Goal: Transaction & Acquisition: Book appointment/travel/reservation

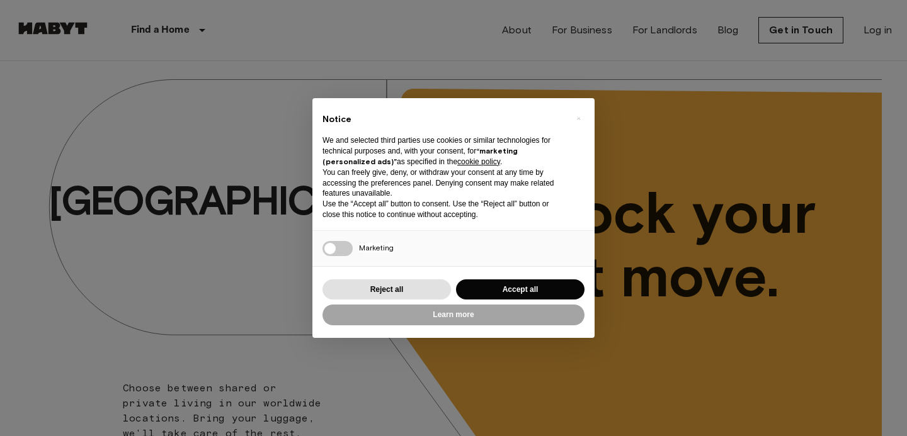
scroll to position [38, 0]
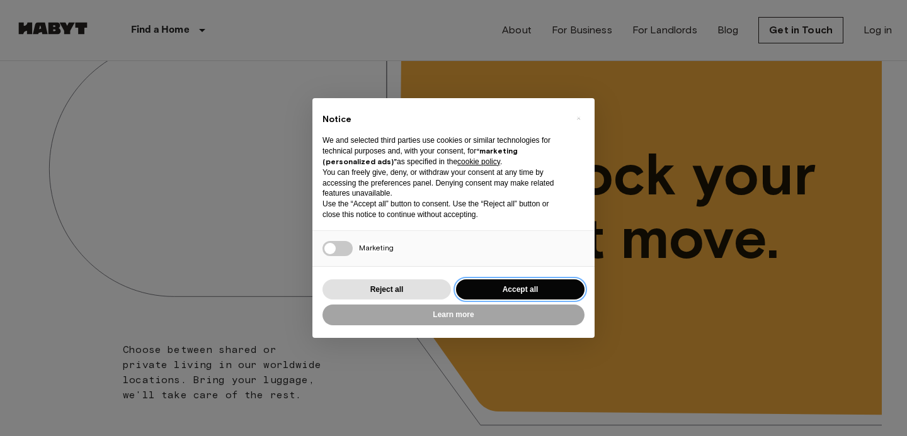
click at [502, 293] on button "Accept all" at bounding box center [520, 290] width 128 height 21
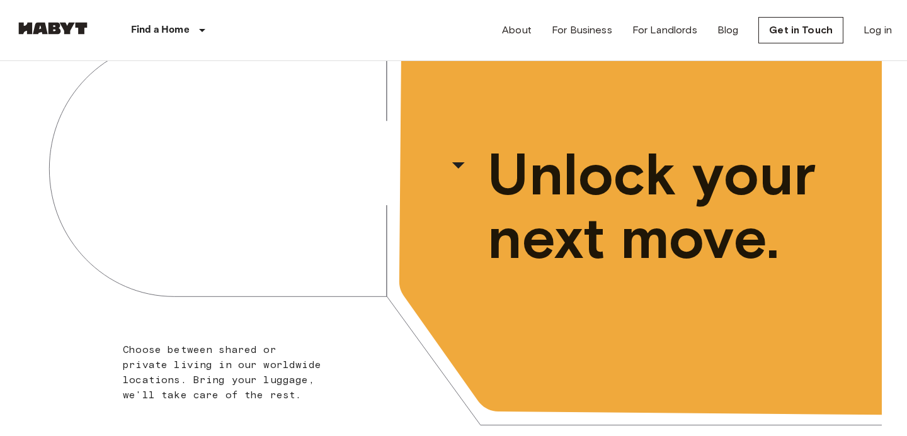
scroll to position [0, 0]
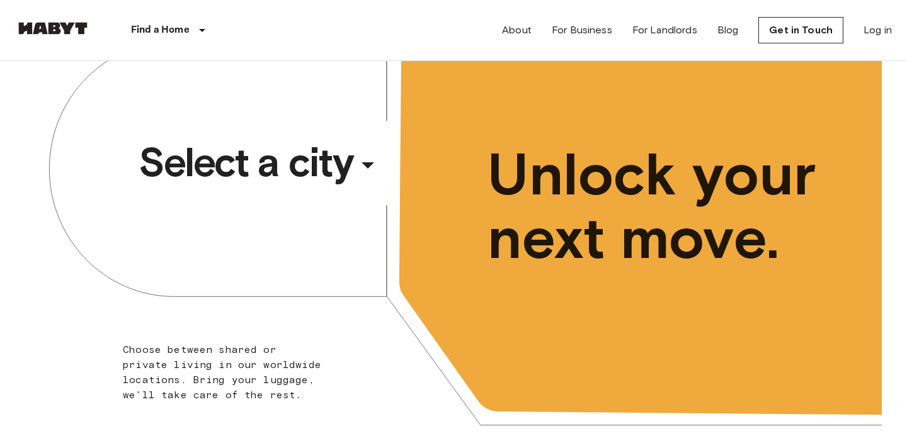
click at [283, 167] on span "Select a city" at bounding box center [246, 162] width 214 height 50
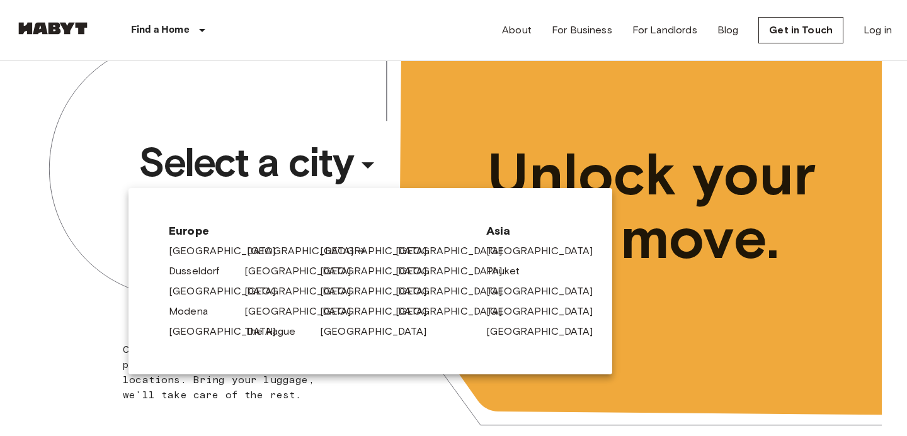
click at [269, 256] on link "[GEOGRAPHIC_DATA]" at bounding box center [307, 251] width 120 height 15
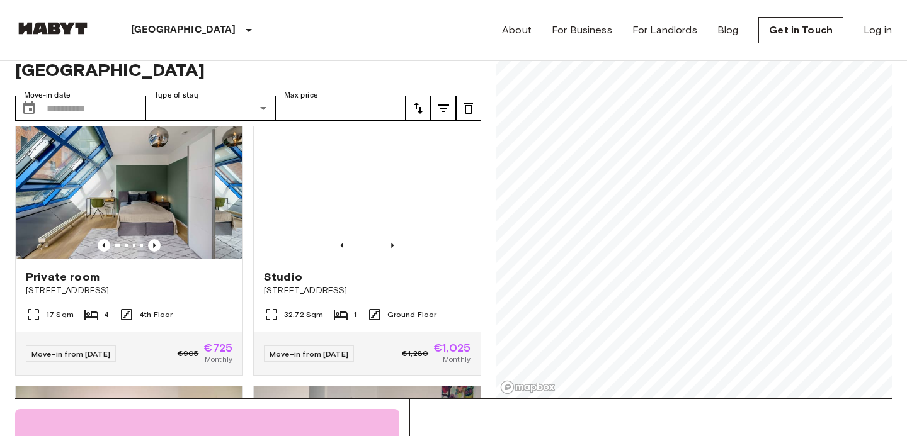
scroll to position [30, 0]
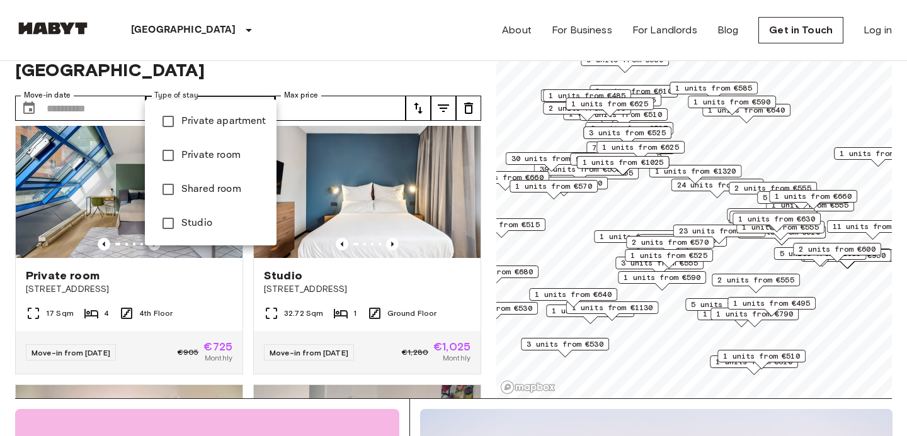
click at [313, 86] on div at bounding box center [453, 218] width 907 height 436
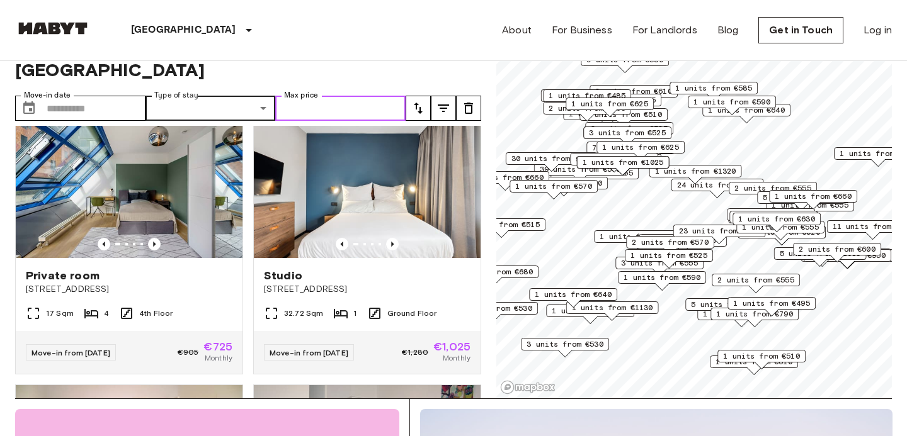
click at [381, 96] on input "Max price" at bounding box center [340, 108] width 130 height 25
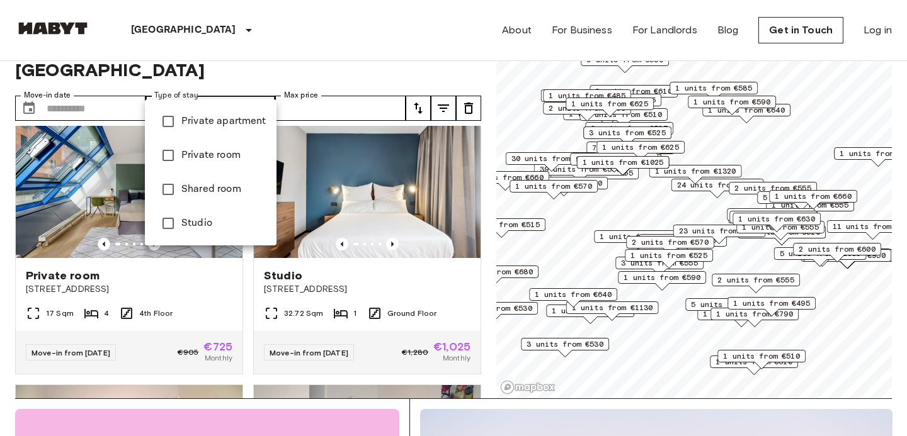
click at [192, 227] on span "Studio" at bounding box center [223, 223] width 85 height 15
type input "******"
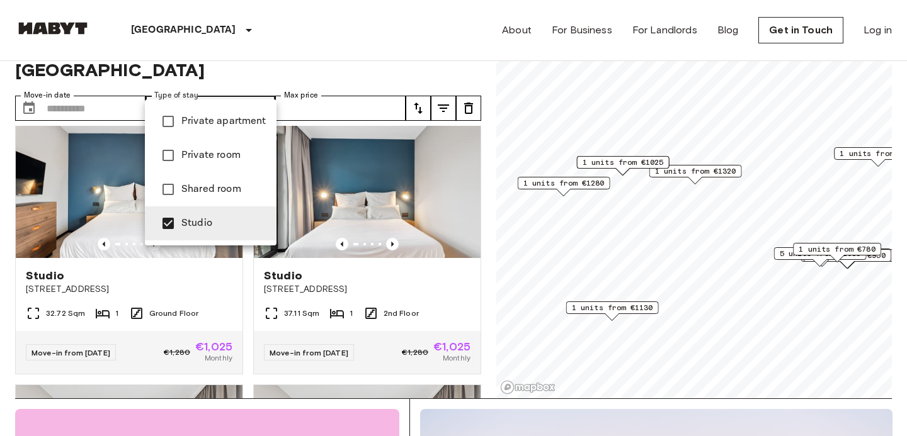
click at [363, 52] on div at bounding box center [453, 218] width 907 height 436
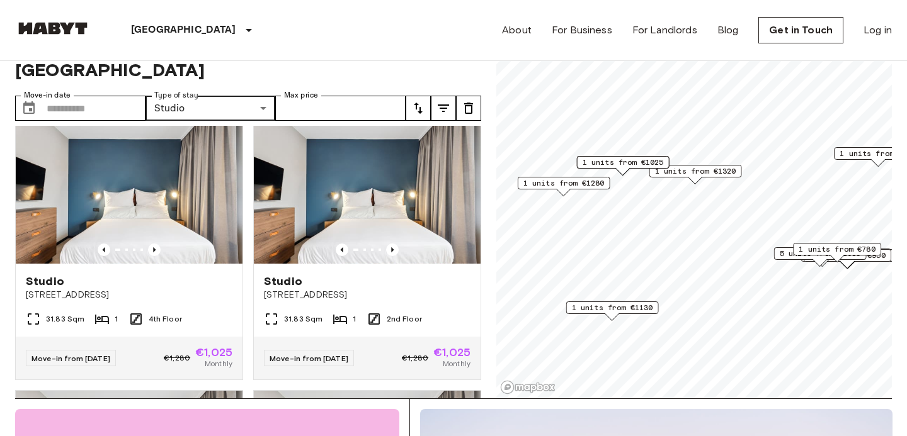
scroll to position [303, 0]
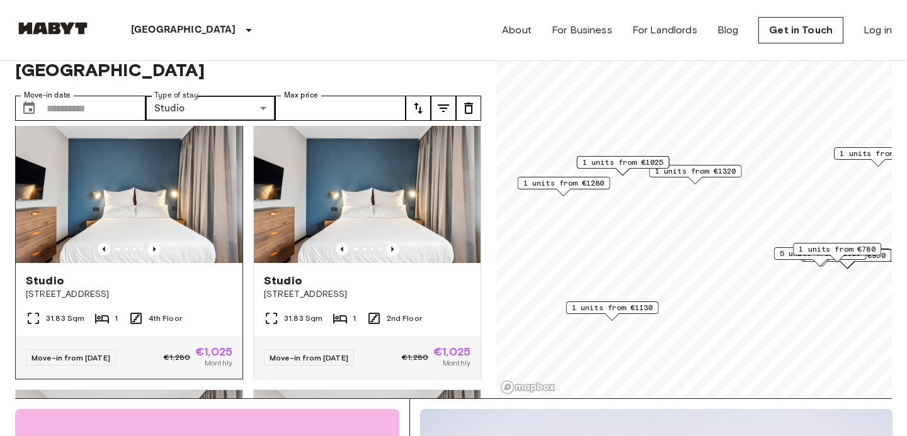
click at [156, 235] on img at bounding box center [129, 187] width 227 height 151
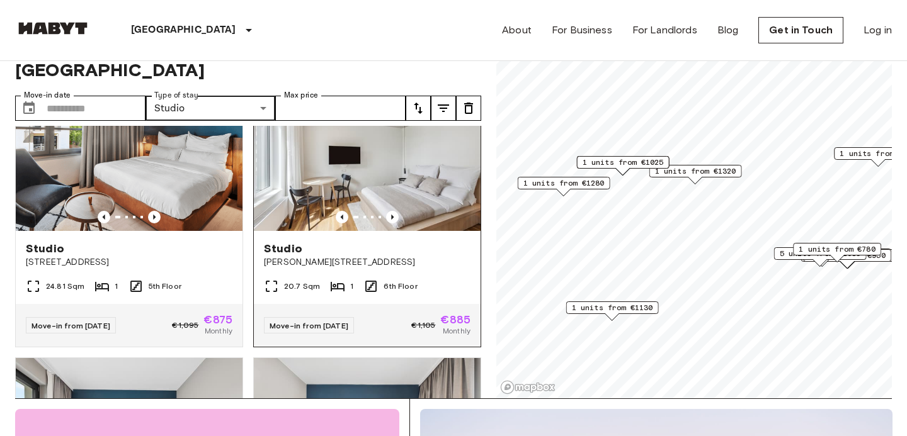
scroll to position [7562, 0]
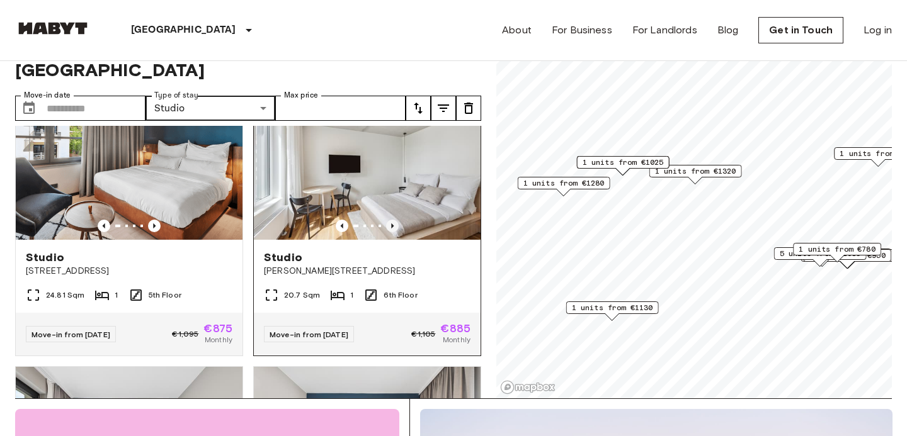
click at [394, 220] on icon "Previous image" at bounding box center [392, 226] width 13 height 13
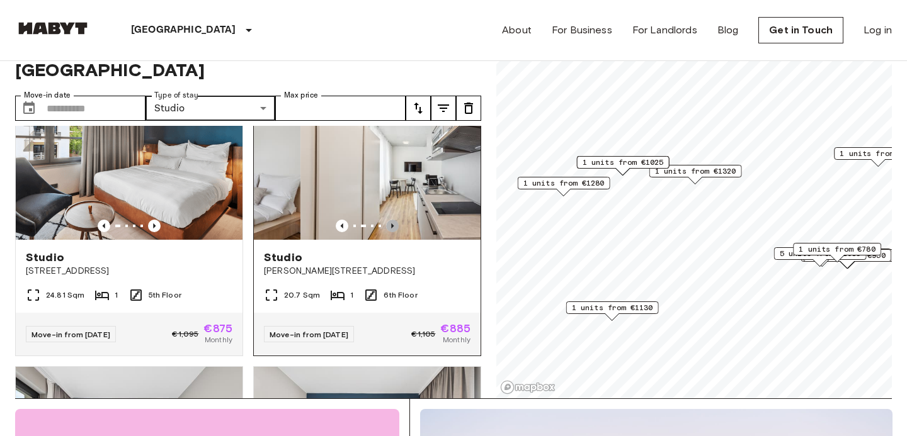
click at [394, 220] on icon "Previous image" at bounding box center [392, 226] width 13 height 13
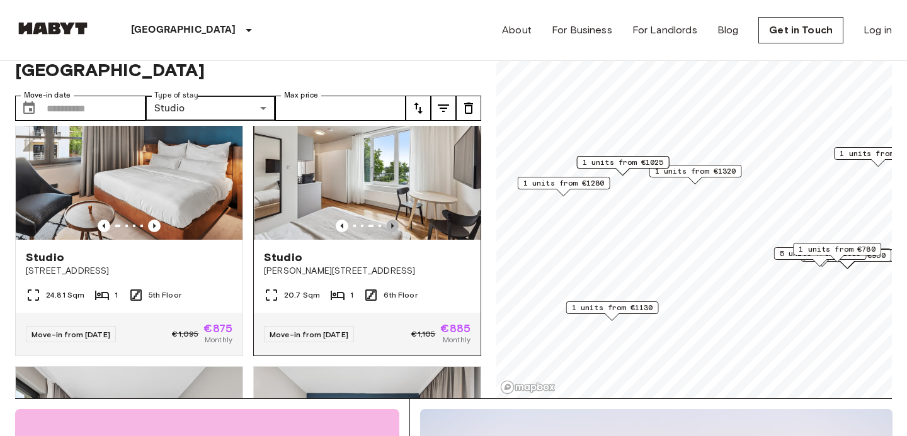
click at [394, 220] on icon "Previous image" at bounding box center [392, 226] width 13 height 13
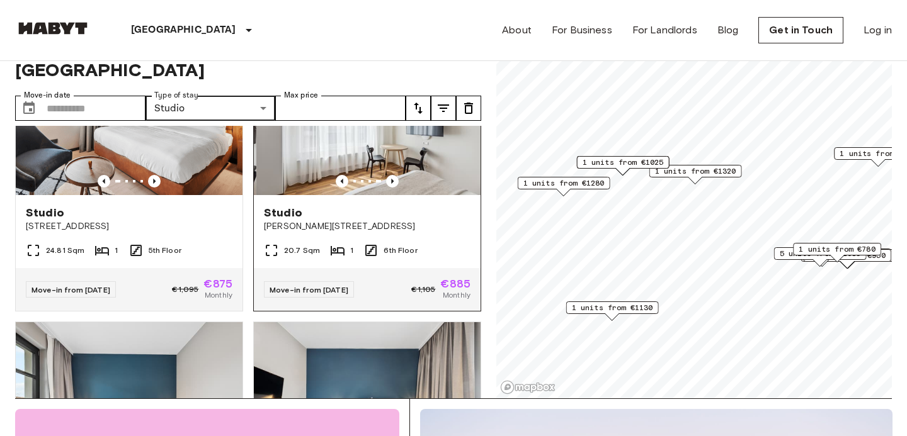
scroll to position [7607, 0]
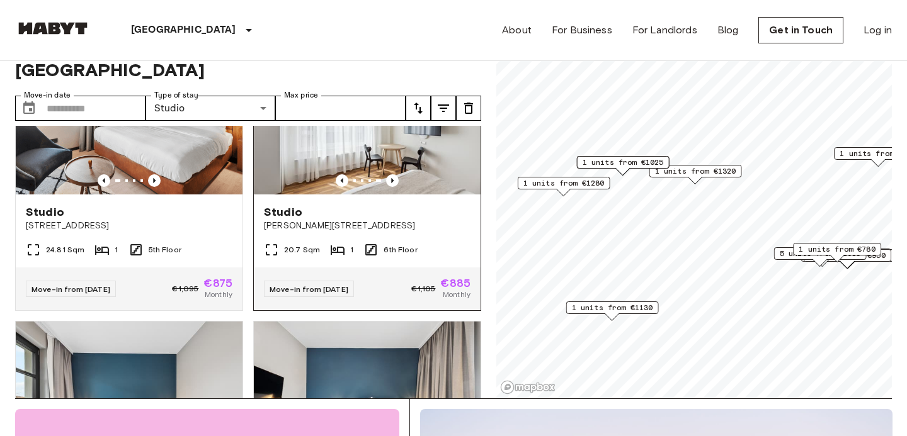
click at [427, 242] on div "20.7 Sqm 1 6th Floor" at bounding box center [367, 254] width 227 height 25
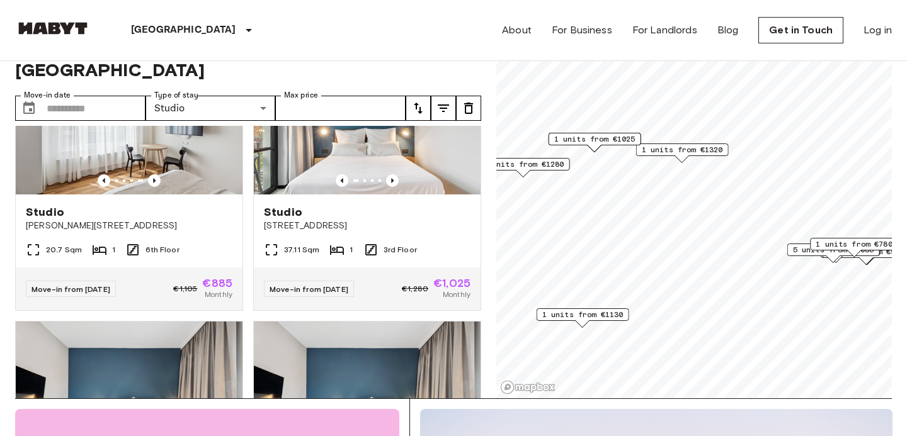
scroll to position [7329, 0]
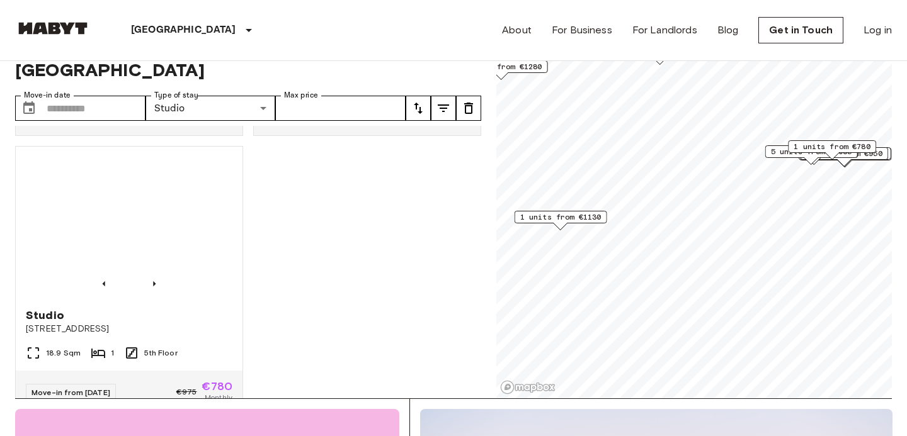
scroll to position [8895, 0]
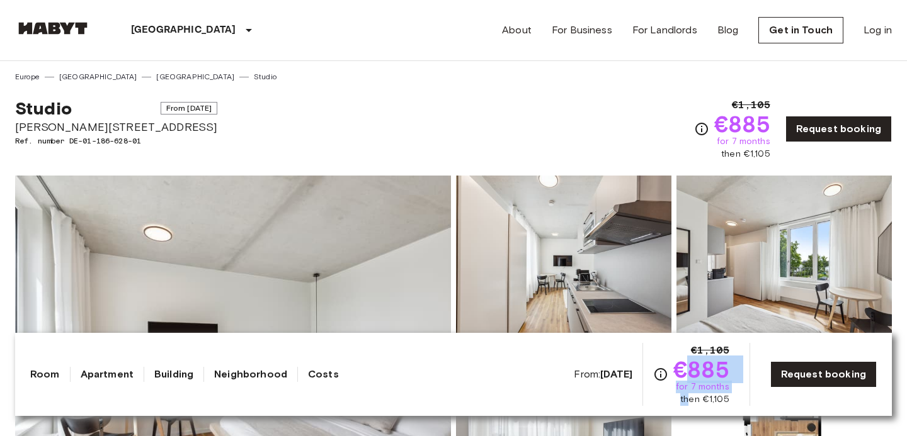
drag, startPoint x: 689, startPoint y: 370, endPoint x: 693, endPoint y: 395, distance: 25.4
click at [693, 395] on div "€1,105 €885 for 7 months then €1,105" at bounding box center [701, 374] width 56 height 63
click at [693, 395] on span "then €1,105" at bounding box center [704, 400] width 49 height 13
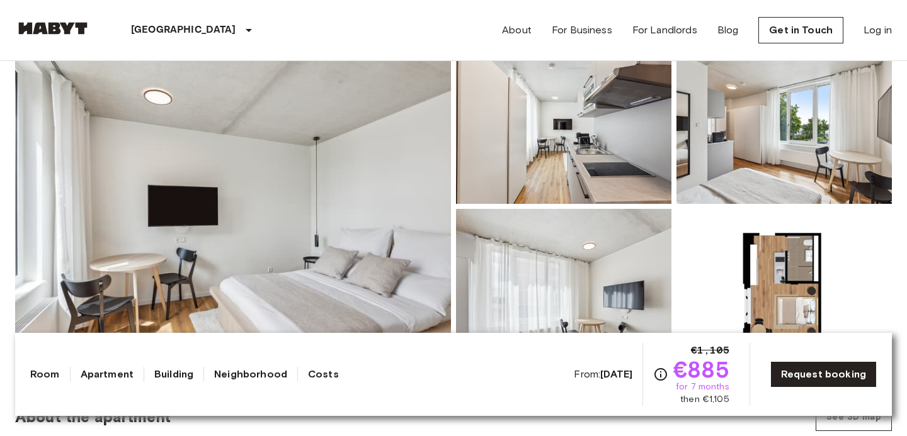
scroll to position [178, 0]
